Goal: Transaction & Acquisition: Obtain resource

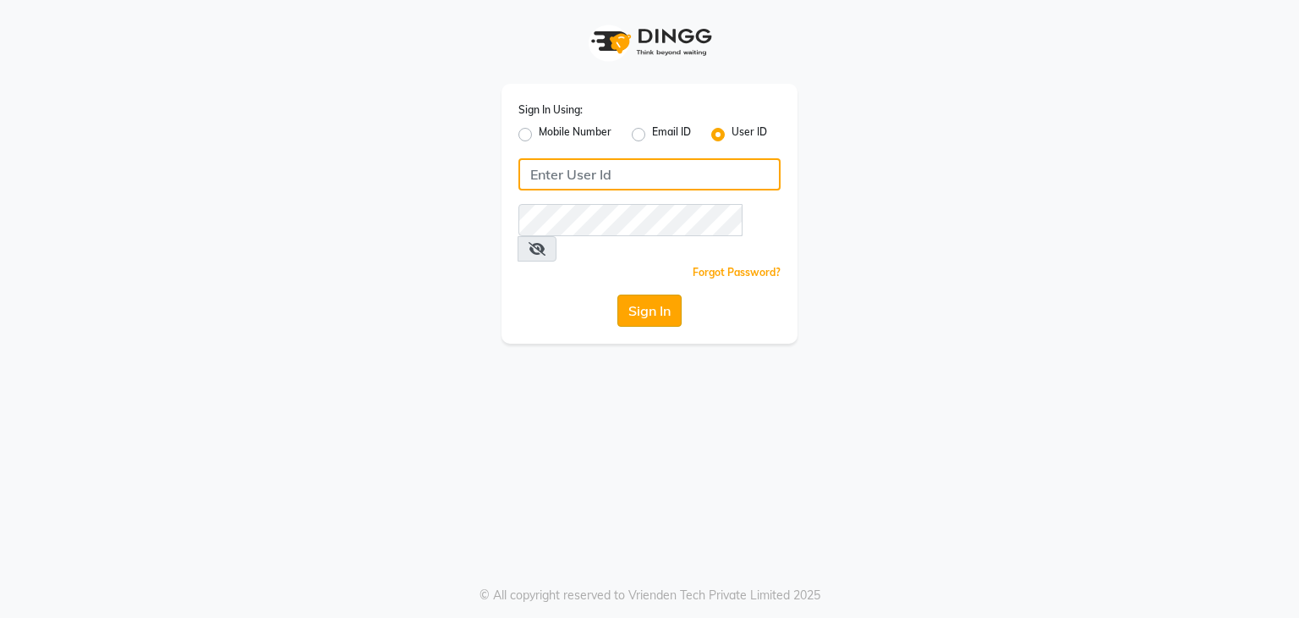
type input "e3591-01"
click at [642, 294] on button "Sign In" at bounding box center [650, 310] width 64 height 32
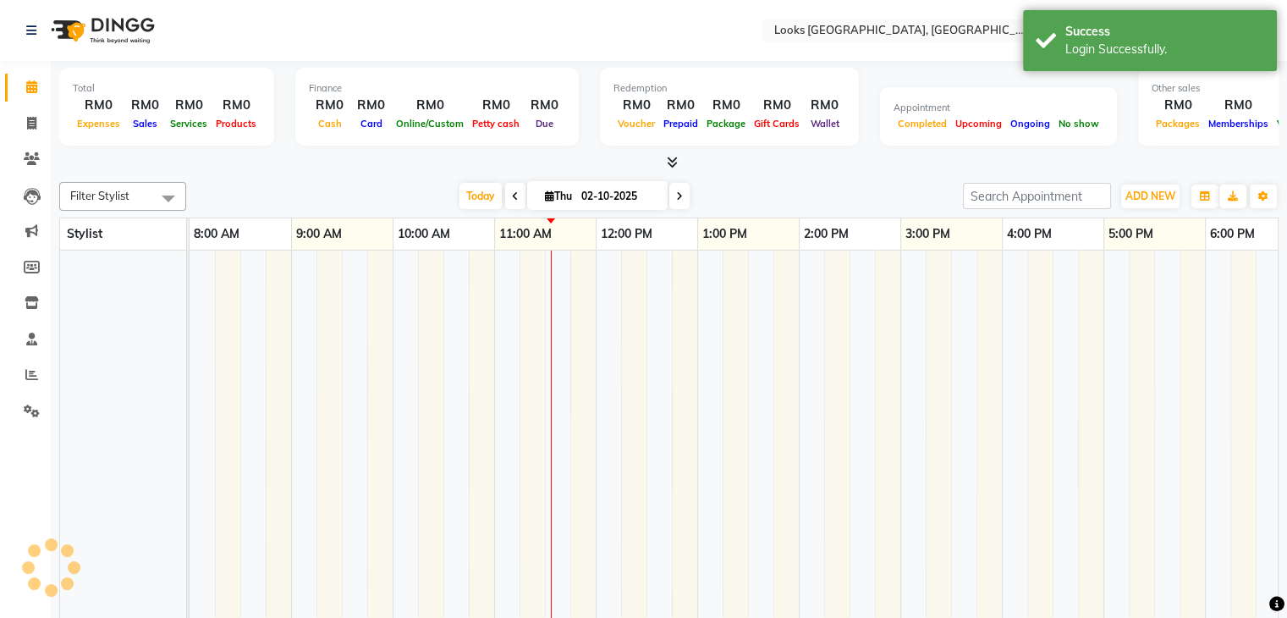
select select "en"
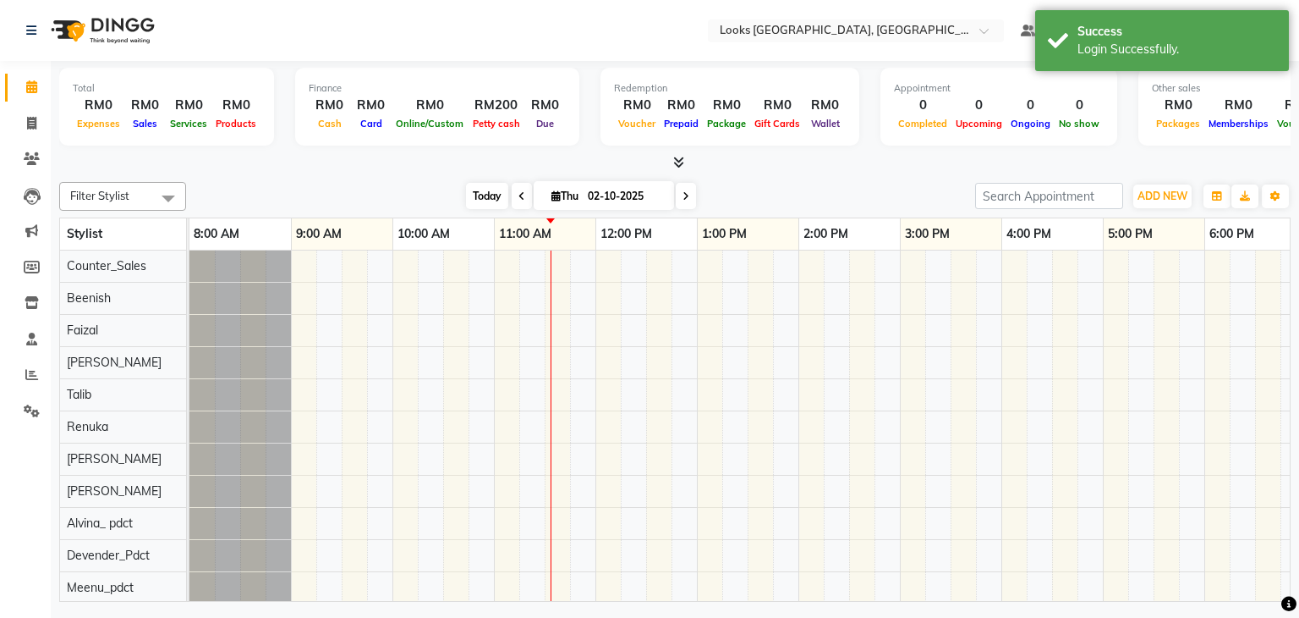
click at [491, 195] on span "Today" at bounding box center [487, 196] width 42 height 26
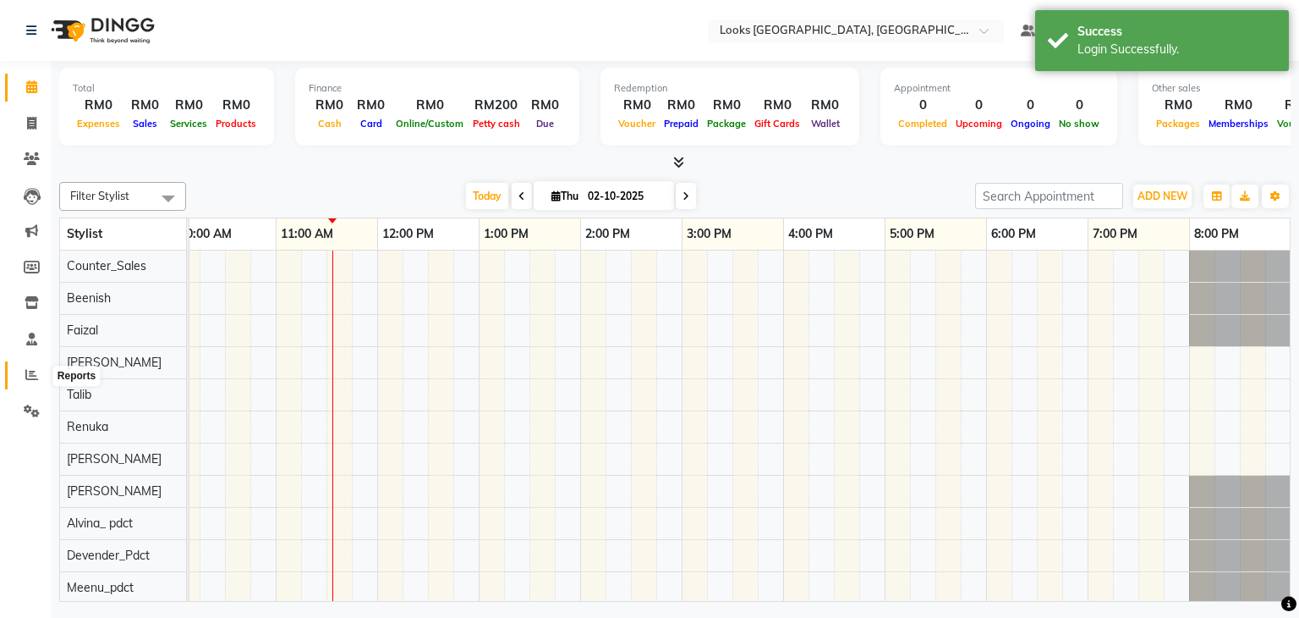
click at [27, 373] on icon at bounding box center [31, 374] width 13 height 13
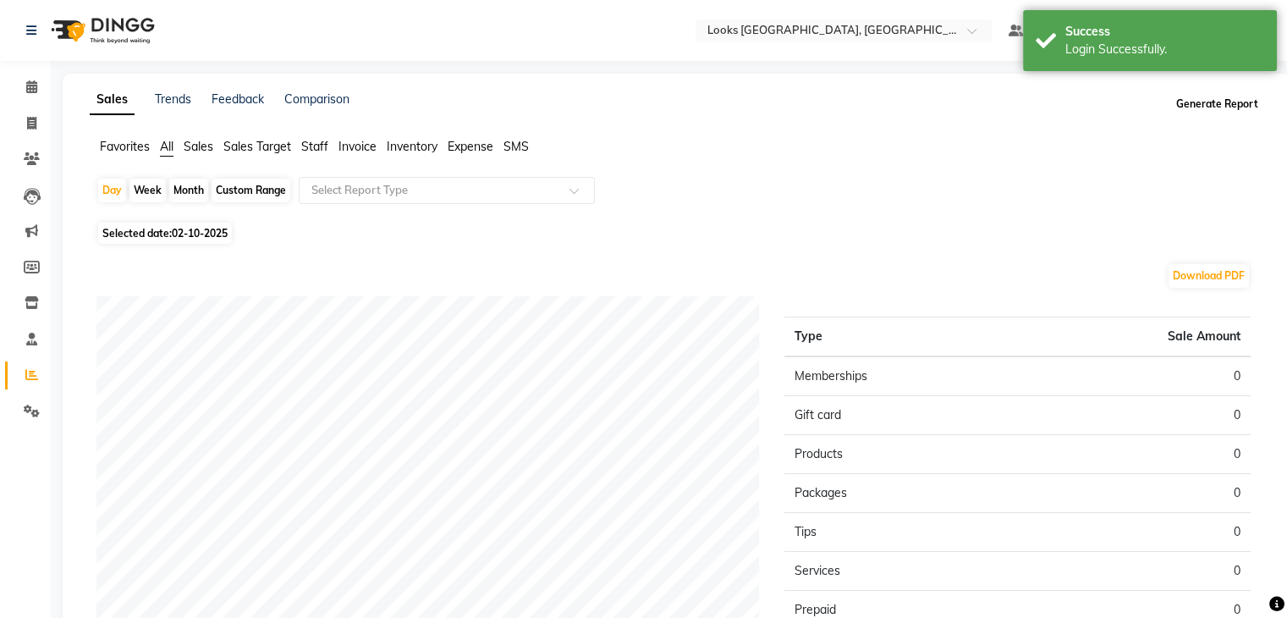
click at [1242, 102] on button "Generate Report" at bounding box center [1217, 104] width 91 height 24
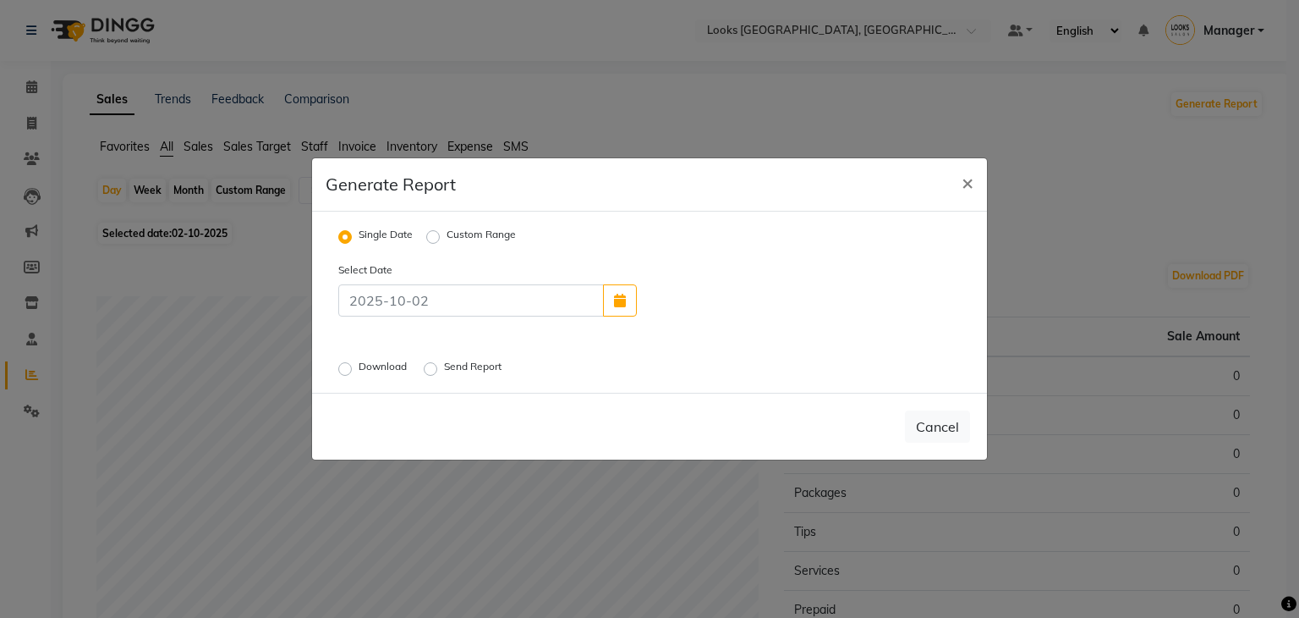
click at [359, 366] on label "Download" at bounding box center [385, 369] width 52 height 20
click at [344, 366] on input "Download" at bounding box center [348, 369] width 12 height 12
radio input "true"
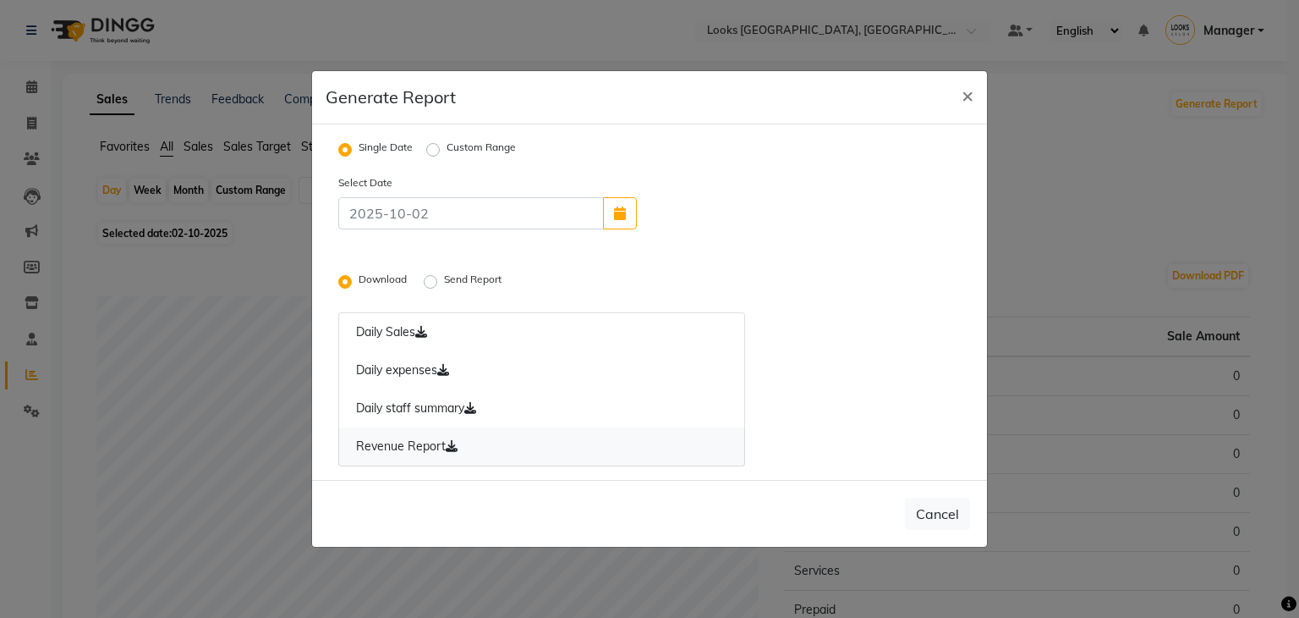
click at [430, 446] on link "Revenue Report" at bounding box center [541, 446] width 407 height 39
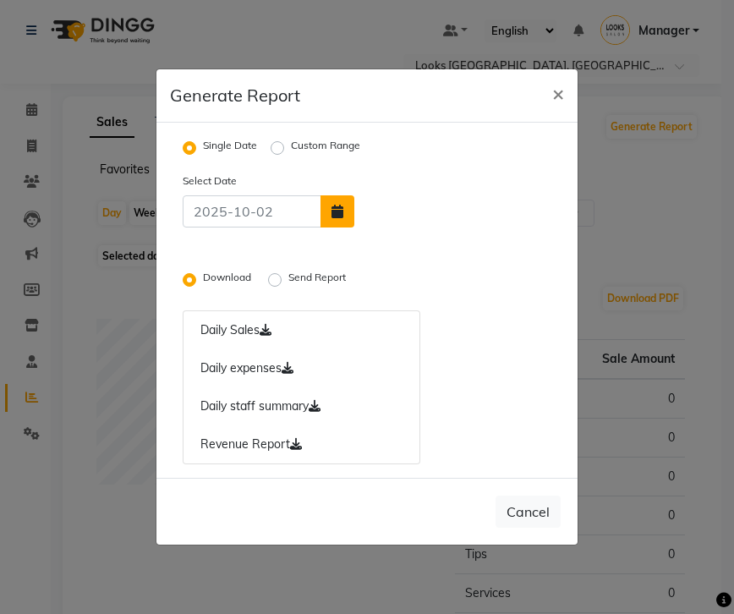
click at [335, 207] on icon "button" at bounding box center [338, 212] width 12 height 14
select select "10"
select select "2025"
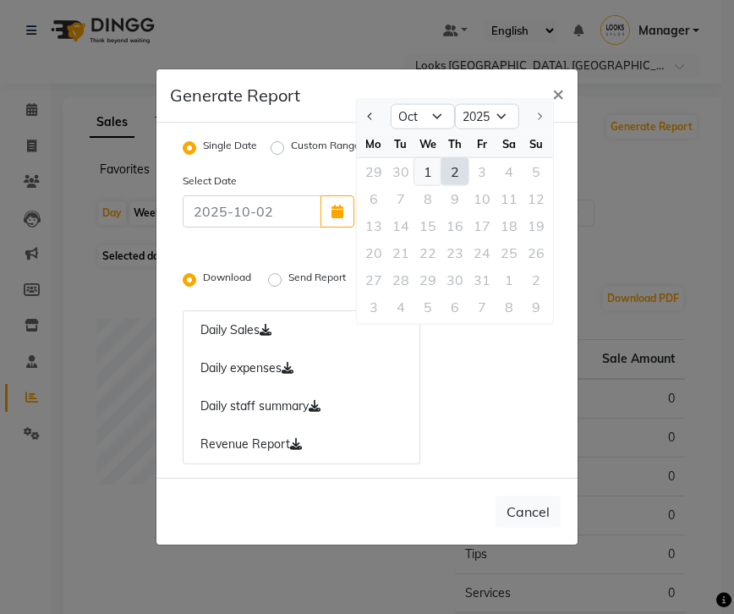
click at [436, 167] on div "1" at bounding box center [427, 171] width 27 height 27
type input "01-10-2025"
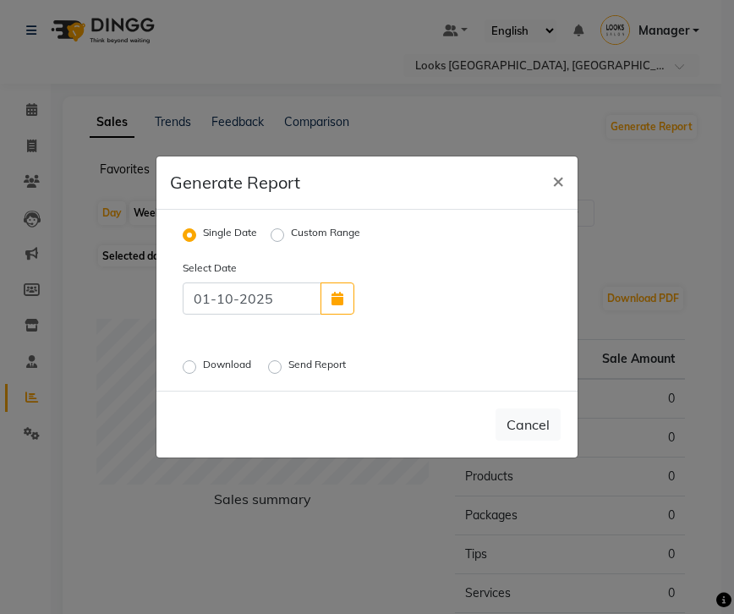
click at [203, 364] on label "Download" at bounding box center [229, 367] width 52 height 20
click at [188, 364] on input "Download" at bounding box center [192, 367] width 12 height 12
radio input "true"
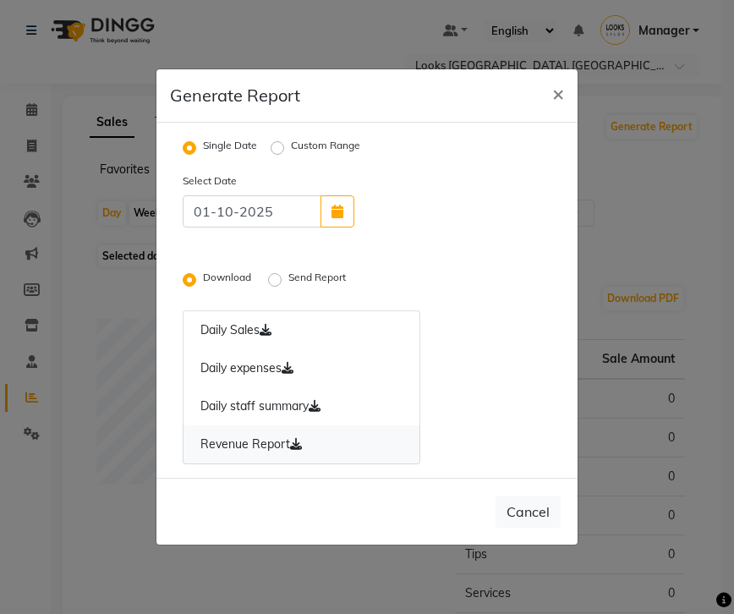
click at [250, 444] on link "Revenue Report" at bounding box center [302, 444] width 238 height 39
